Goal: Check status: Check status

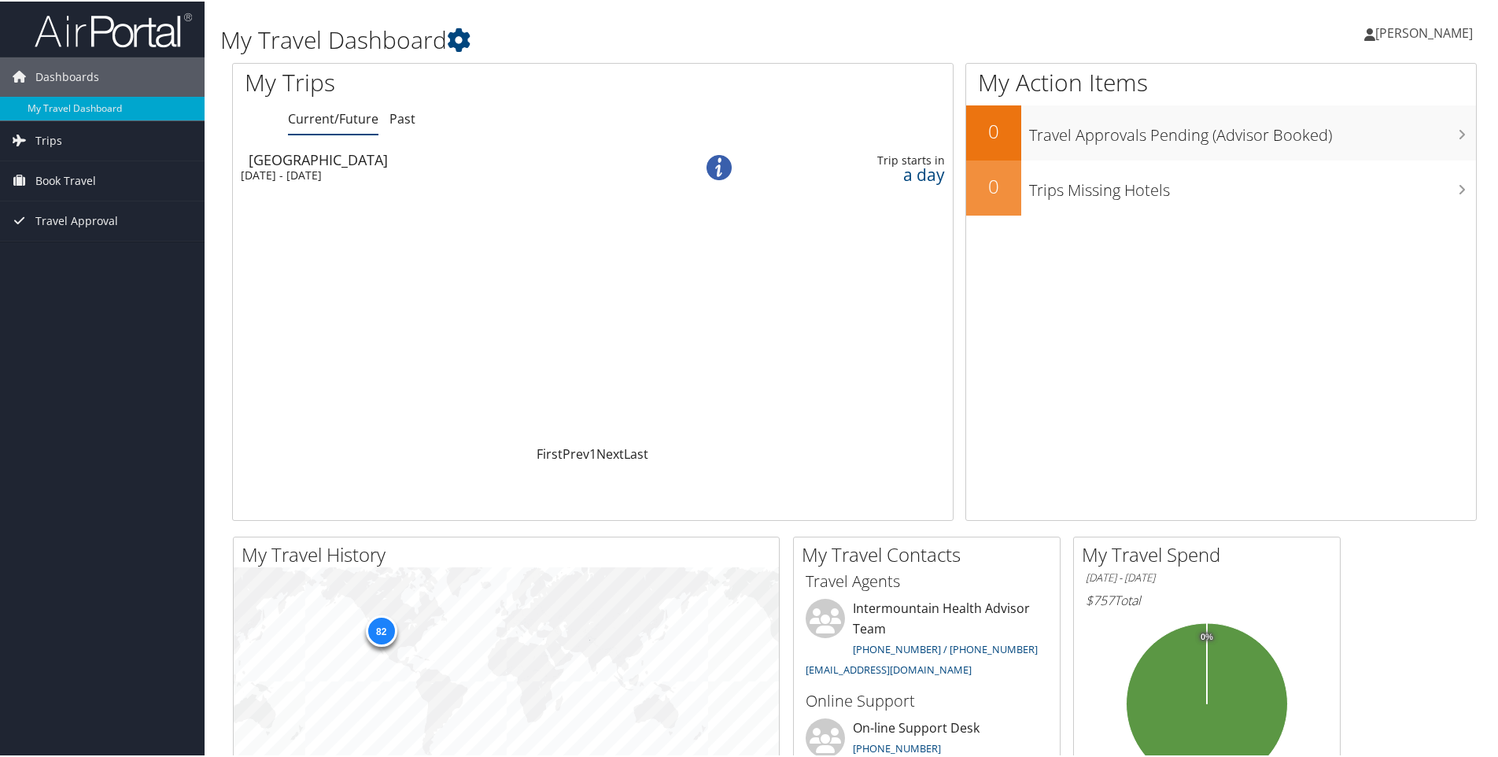
click at [340, 170] on div "[DATE] - [DATE]" at bounding box center [445, 174] width 408 height 14
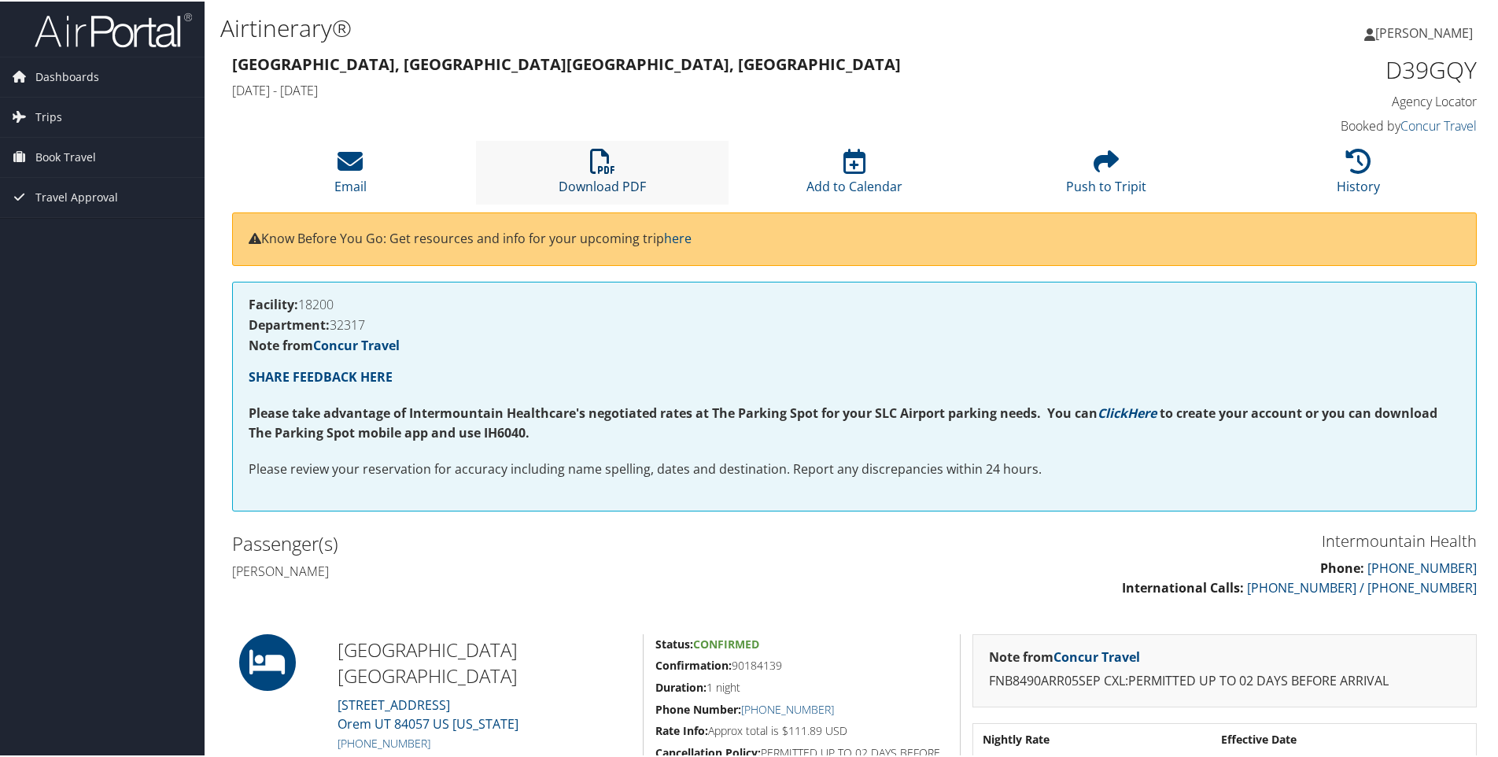
click at [590, 158] on icon at bounding box center [602, 159] width 25 height 25
click at [52, 78] on span "Dashboards" at bounding box center [67, 75] width 64 height 39
click at [70, 109] on link "My Travel Dashboard" at bounding box center [102, 107] width 205 height 24
